Goal: Task Accomplishment & Management: Manage account settings

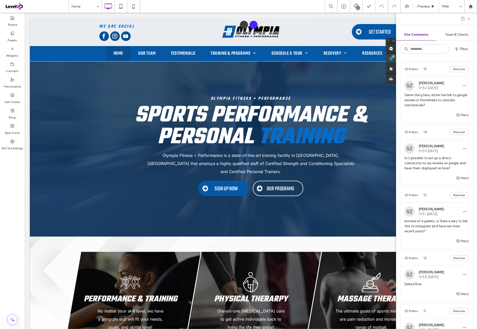
click at [393, 59] on use at bounding box center [391, 59] width 4 height 4
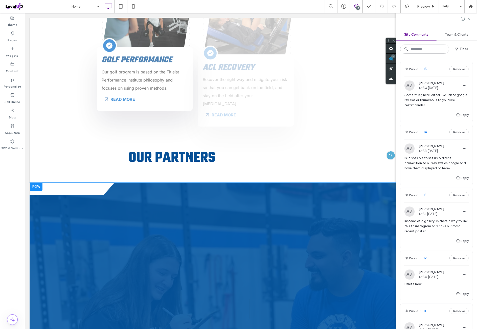
scroll to position [1306, 0]
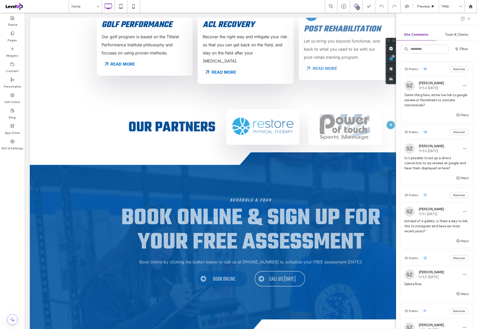
click at [15, 204] on div "Theme Pages Widgets Content Personalize Sell Online Blog App Store SEO & Settin…" at bounding box center [12, 171] width 25 height 316
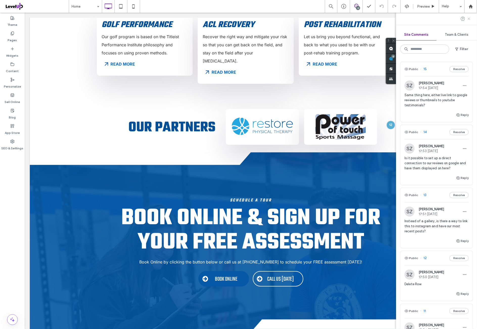
drag, startPoint x: 466, startPoint y: 20, endPoint x: 469, endPoint y: 18, distance: 3.2
click at [468, 19] on div at bounding box center [466, 19] width 10 height 4
click at [470, 18] on icon at bounding box center [469, 19] width 4 height 4
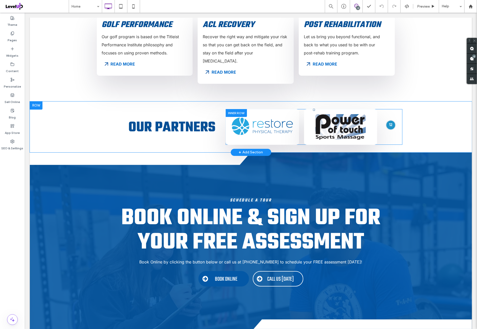
click at [389, 120] on div at bounding box center [390, 124] width 9 height 9
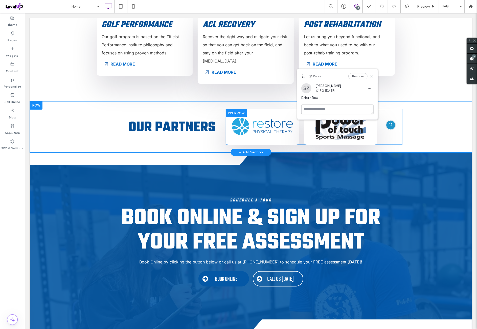
click at [392, 120] on div at bounding box center [390, 124] width 9 height 9
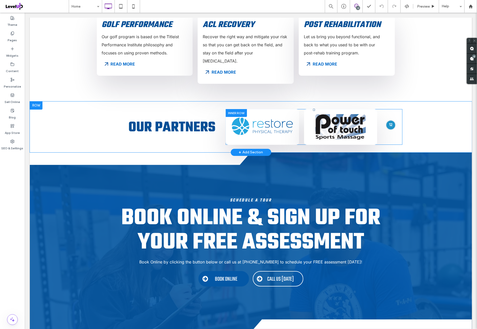
click at [389, 120] on div at bounding box center [390, 124] width 9 height 9
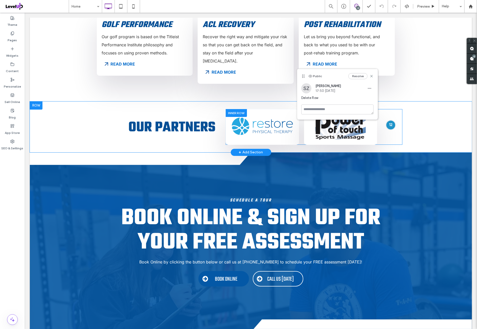
click at [389, 120] on div at bounding box center [390, 124] width 9 height 9
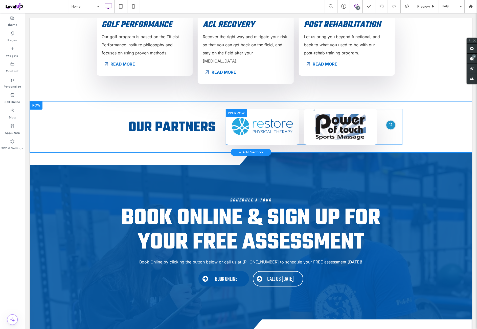
click at [389, 120] on div at bounding box center [390, 124] width 9 height 9
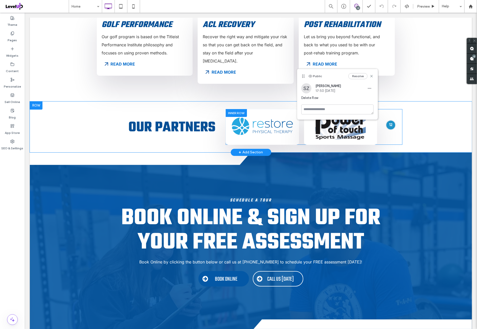
click at [389, 120] on div at bounding box center [390, 124] width 9 height 9
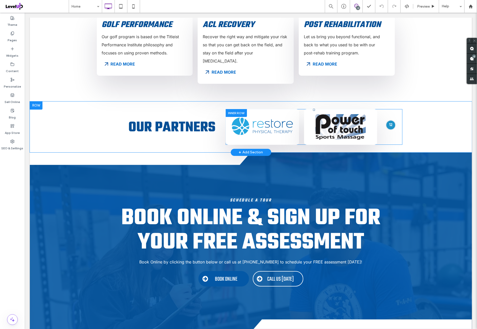
click at [387, 120] on div at bounding box center [390, 124] width 9 height 9
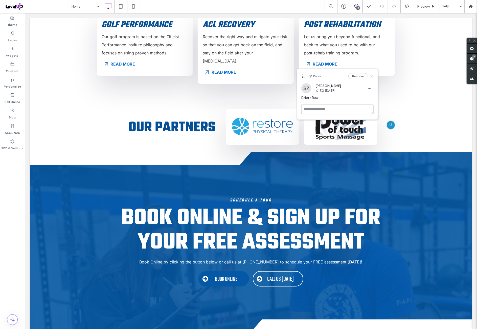
drag, startPoint x: 359, startPoint y: 77, endPoint x: 357, endPoint y: 98, distance: 21.8
click at [357, 98] on div "Public Resolve SZ [PERSON_NAME] 17:50 [DATE] Delete Row" at bounding box center [337, 94] width 80 height 50
click at [366, 90] on span "button" at bounding box center [370, 88] width 8 height 8
click at [378, 102] on div "Edit" at bounding box center [388, 102] width 45 height 10
click at [374, 76] on div "Public Resolve" at bounding box center [337, 76] width 80 height 14
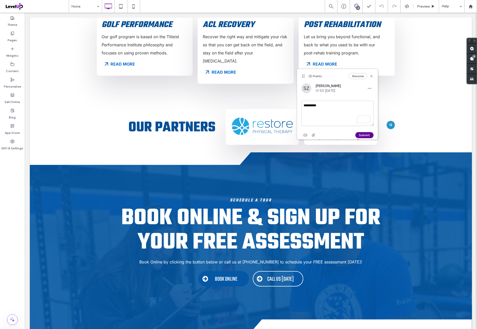
click at [373, 78] on div "Resolve" at bounding box center [360, 76] width 25 height 6
drag, startPoint x: 373, startPoint y: 77, endPoint x: 348, endPoint y: 64, distance: 27.9
click at [373, 77] on icon at bounding box center [372, 76] width 4 height 4
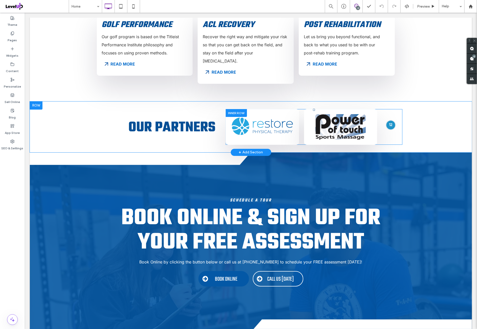
click at [389, 120] on div at bounding box center [390, 124] width 9 height 9
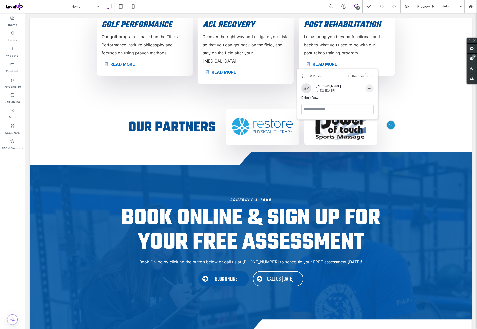
click at [369, 89] on icon "button" at bounding box center [370, 88] width 4 height 4
drag, startPoint x: 385, startPoint y: 101, endPoint x: 360, endPoint y: 89, distance: 27.6
click at [385, 101] on div "Edit" at bounding box center [388, 102] width 45 height 10
drag, startPoint x: 373, startPoint y: 76, endPoint x: 359, endPoint y: 84, distance: 15.9
click at [373, 76] on icon at bounding box center [372, 76] width 4 height 4
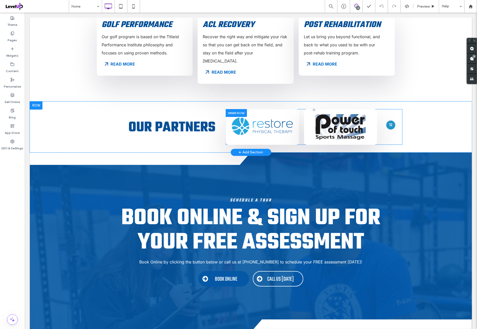
click at [389, 120] on div at bounding box center [390, 124] width 9 height 9
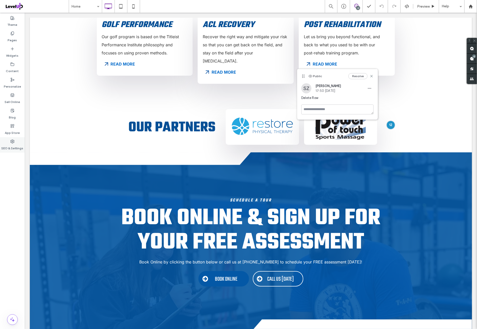
click at [10, 144] on label "SEO & Settings" at bounding box center [13, 146] width 22 height 7
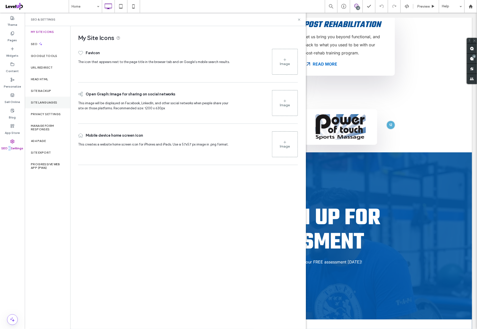
click at [55, 97] on div "Site Languages" at bounding box center [48, 103] width 46 height 12
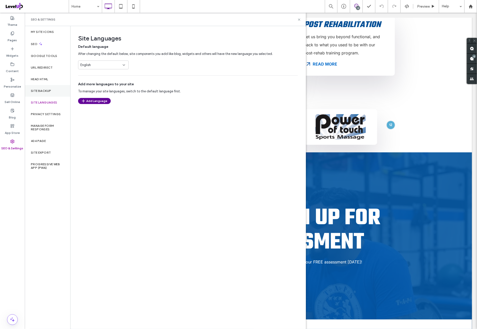
drag, startPoint x: 52, startPoint y: 89, endPoint x: 68, endPoint y: 90, distance: 16.0
click at [55, 89] on div "Site Backup" at bounding box center [48, 91] width 46 height 12
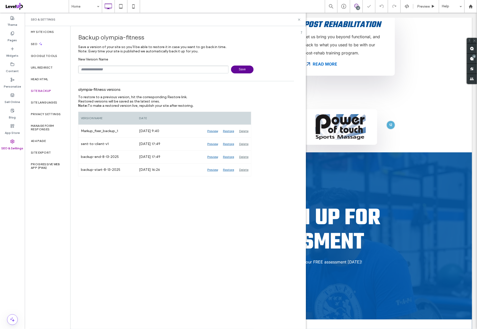
click at [120, 69] on input "text" at bounding box center [153, 69] width 150 height 8
type input "**********"
click at [227, 96] on div "To restore to a previous version, hit the corresponding Restore link. Restored …" at bounding box center [156, 101] width 156 height 13
click at [247, 143] on div "Delete" at bounding box center [244, 144] width 14 height 13
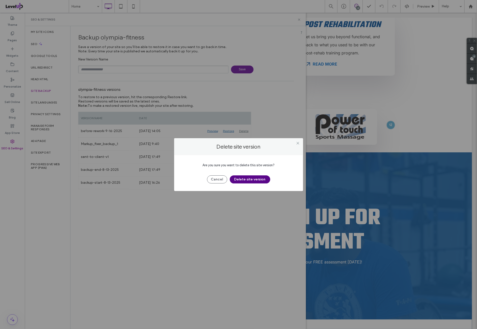
click at [254, 177] on button "Delete site version" at bounding box center [250, 179] width 40 height 8
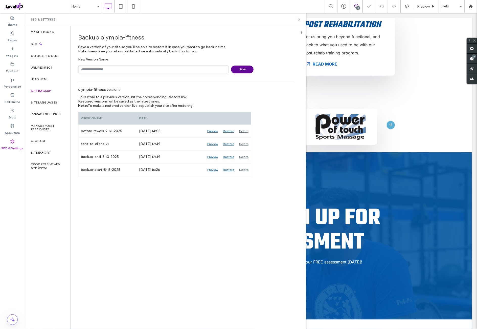
click at [158, 226] on div "Backup olympia-fitness Save a version of your site so you’ll be able to restore…" at bounding box center [186, 177] width 231 height 302
drag, startPoint x: 299, startPoint y: 18, endPoint x: 336, endPoint y: 66, distance: 60.5
click at [299, 18] on icon at bounding box center [299, 20] width 4 height 4
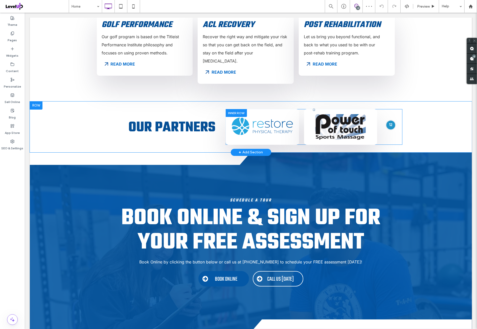
click at [389, 120] on div at bounding box center [390, 124] width 9 height 9
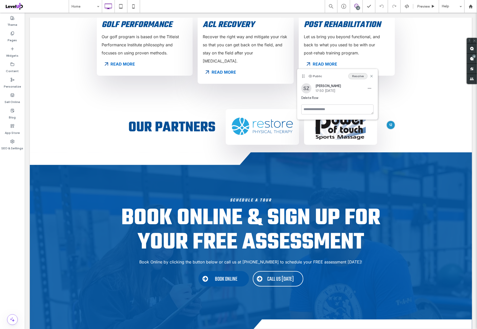
click at [357, 77] on button "Resolve" at bounding box center [357, 76] width 19 height 6
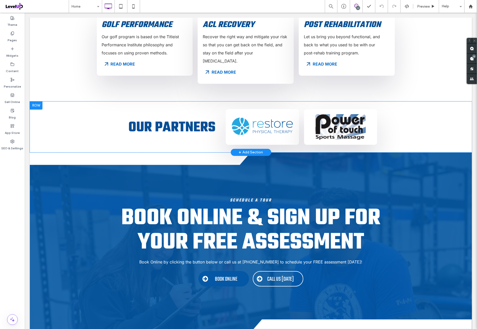
click at [41, 101] on div at bounding box center [36, 105] width 13 height 8
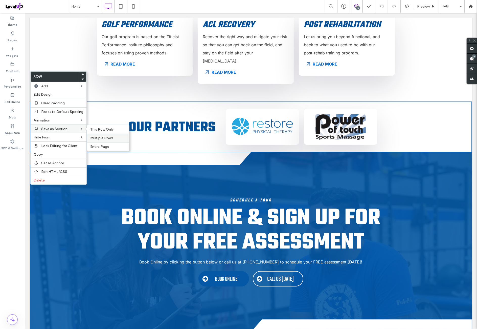
click at [116, 136] on label "Multiple Rows" at bounding box center [108, 138] width 36 height 4
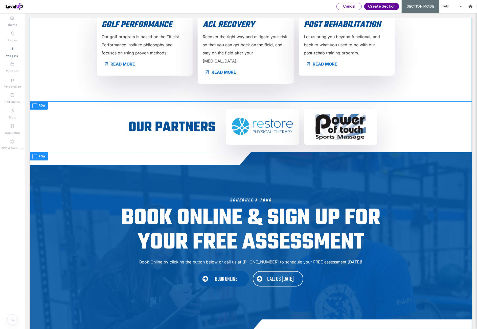
click at [354, 6] on span "Cancel" at bounding box center [349, 6] width 12 height 5
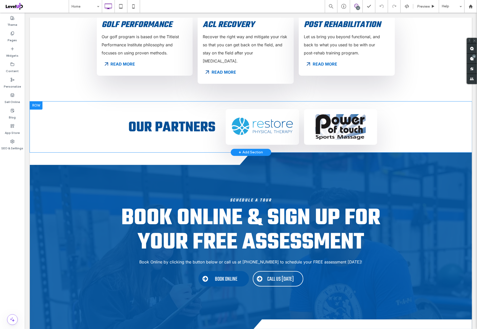
click at [40, 101] on div at bounding box center [36, 105] width 13 height 8
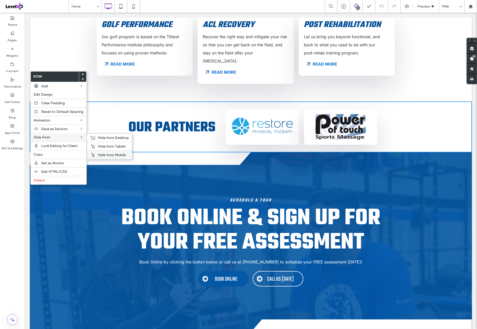
click at [107, 153] on span "Hide from Mobile" at bounding box center [112, 155] width 28 height 4
click at [98, 144] on span "Hide from Tablet" at bounding box center [112, 146] width 28 height 4
click at [109, 136] on span "Hide from Desktop" at bounding box center [113, 138] width 31 height 4
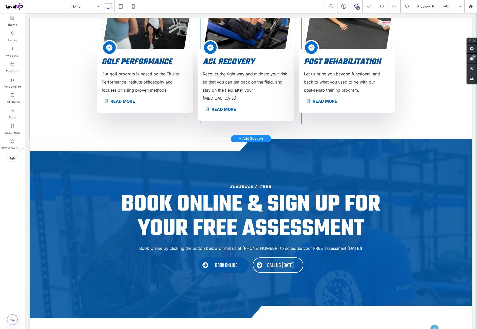
scroll to position [1264, 0]
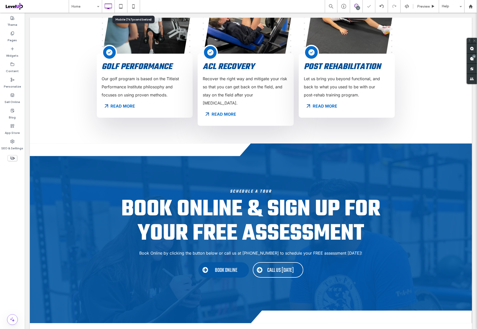
click at [136, 5] on icon at bounding box center [133, 6] width 10 height 10
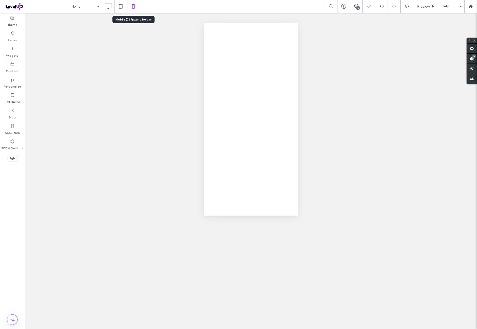
scroll to position [0, 0]
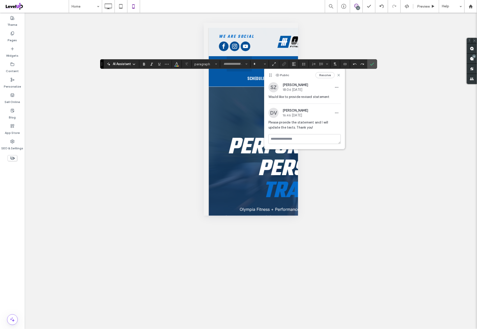
type input "****"
type input "**"
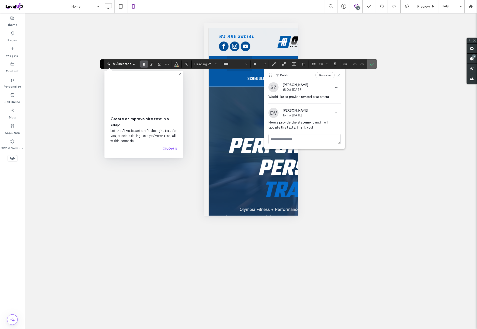
click at [369, 67] on label "Confirm" at bounding box center [372, 63] width 8 height 9
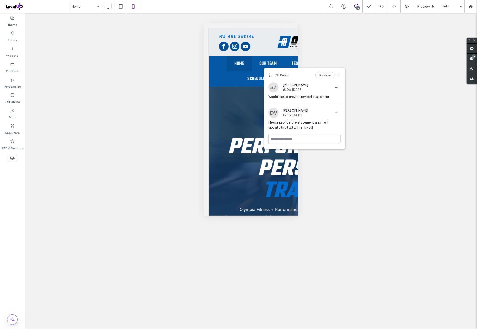
click at [340, 74] on icon at bounding box center [339, 75] width 4 height 4
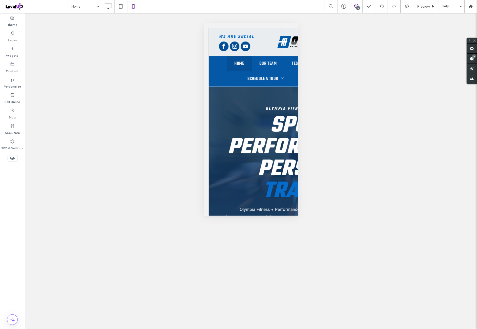
click at [138, 102] on div "Unhide? Yes Unhide? Yes Unhide? Yes" at bounding box center [251, 171] width 452 height 316
click at [113, 6] on div at bounding box center [108, 6] width 12 height 10
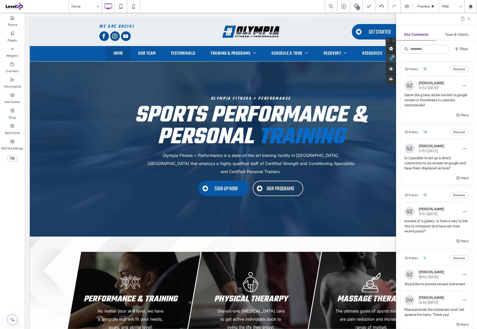
click at [396, 59] on span at bounding box center [391, 59] width 10 height 10
click at [445, 166] on span "Is it possible to set up a direct connection to our reviews on google and have …" at bounding box center [437, 163] width 64 height 15
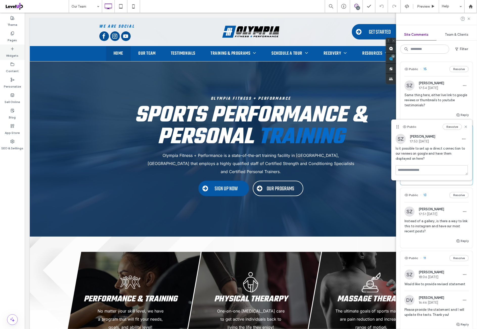
click at [8, 54] on label "Widgets" at bounding box center [12, 54] width 12 height 7
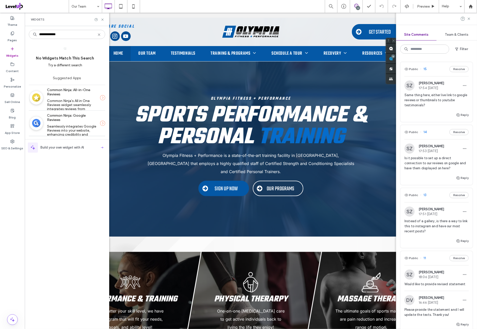
type input "**********"
click at [48, 166] on div "**********" at bounding box center [67, 178] width 76 height 298
click at [58, 167] on div "**********" at bounding box center [67, 178] width 76 height 298
click at [102, 20] on icon at bounding box center [103, 20] width 4 height 4
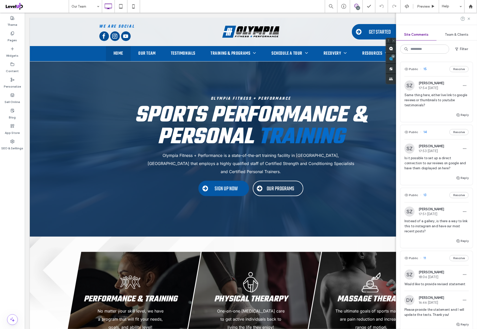
click at [440, 230] on span "Instead of a gallery, is there a way to link this to instagram and have our mos…" at bounding box center [437, 225] width 64 height 15
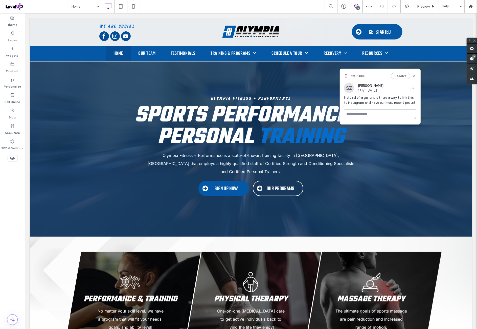
click at [372, 108] on div "Instead of a gallery, is there a way to link this to instagram and have our mos…" at bounding box center [380, 102] width 72 height 14
click at [372, 114] on textarea at bounding box center [380, 114] width 72 height 10
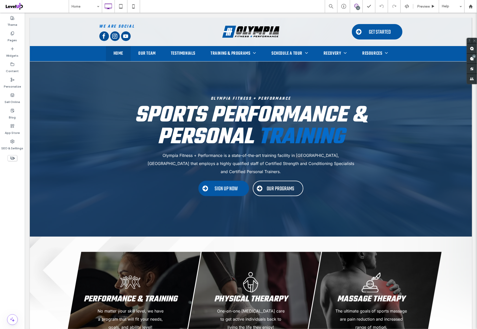
click at [10, 220] on div "Theme Pages Widgets Content Personalize Sell Online Blog App Store SEO & Settin…" at bounding box center [12, 171] width 25 height 316
